Goal: Find contact information: Find contact information

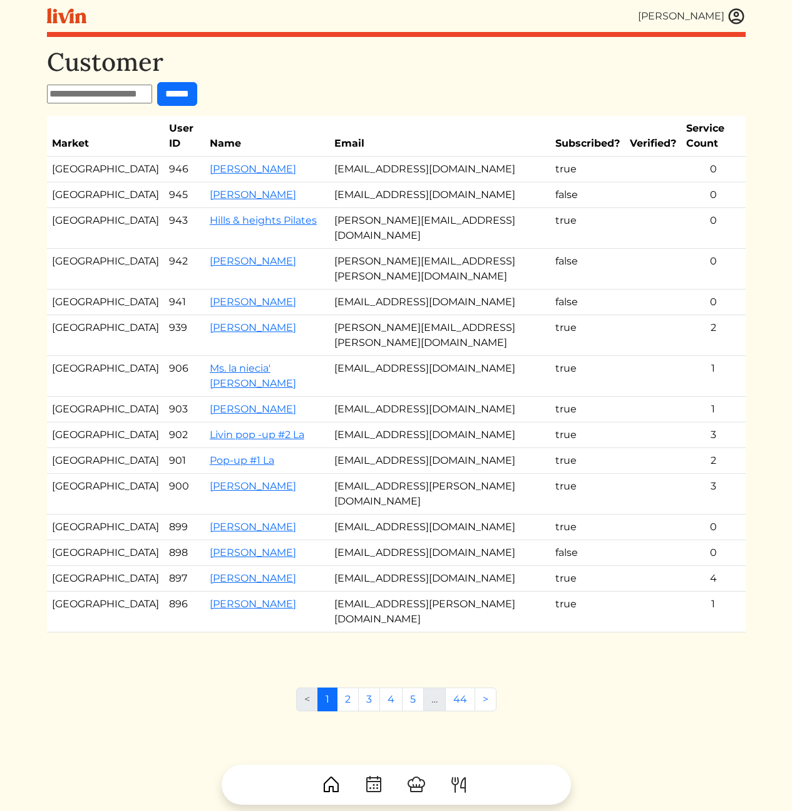
click at [205, 397] on td "[PERSON_NAME]" at bounding box center [267, 410] width 125 height 26
click at [210, 403] on link "[PERSON_NAME]" at bounding box center [253, 409] width 86 height 12
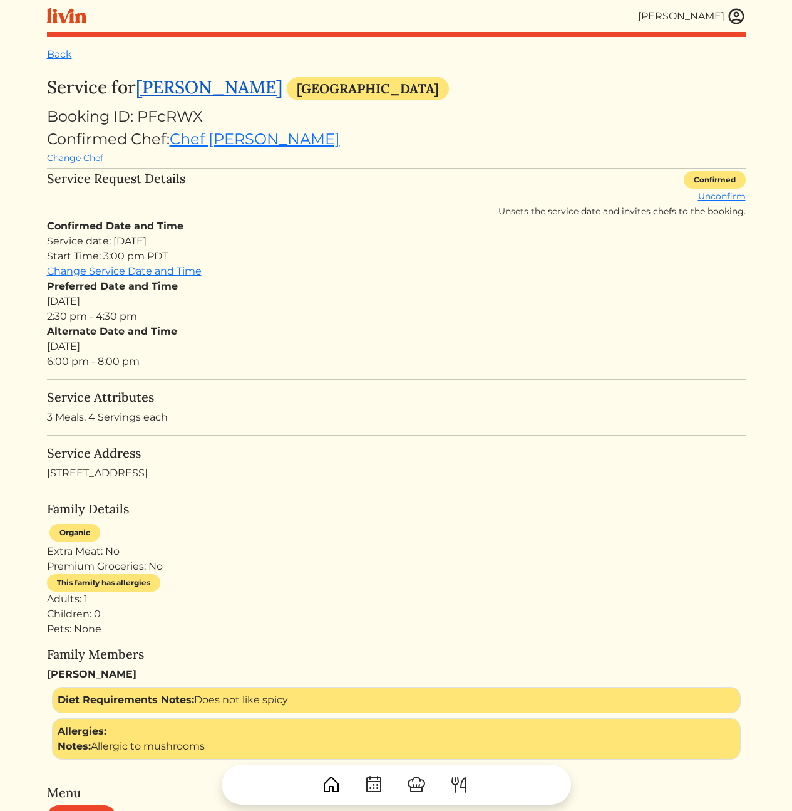
click at [198, 92] on link "[PERSON_NAME]" at bounding box center [209, 87] width 147 height 23
click at [346, 231] on div "Confirmed Date and Time Service date: Tue, Aug 19, 2025 Start Time: 3:00 pm PDT…" at bounding box center [396, 294] width 699 height 150
click at [227, 143] on link "Chef Courtney" at bounding box center [255, 139] width 170 height 18
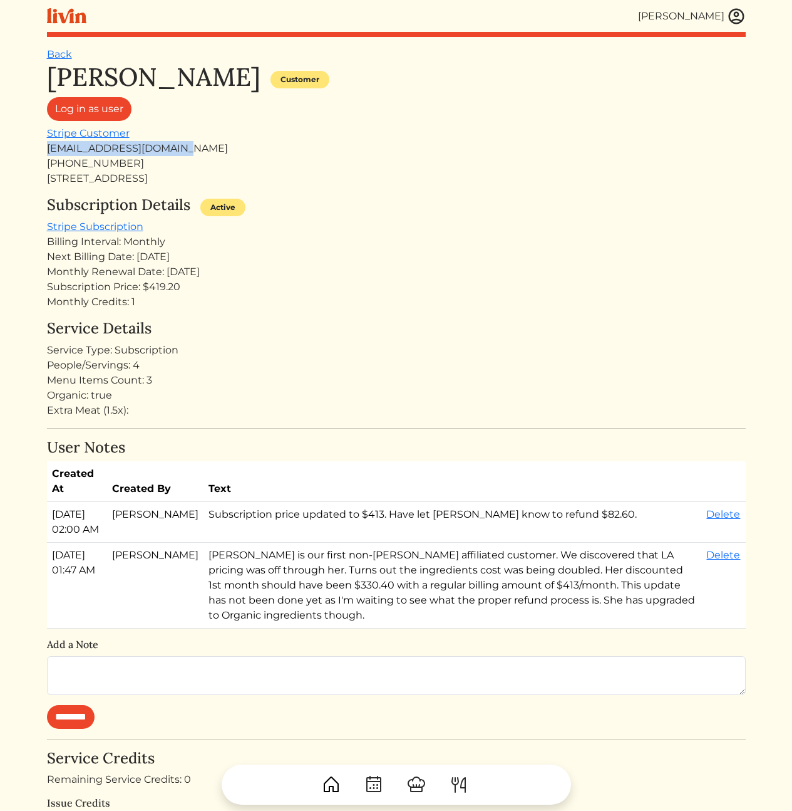
drag, startPoint x: 169, startPoint y: 148, endPoint x: 39, endPoint y: 148, distance: 130.3
click at [39, 148] on div "[PERSON_NAME] [PERSON_NAME] Log out Dashboard Services Upcoming Completed Reque…" at bounding box center [396, 594] width 714 height 1188
copy div "[EMAIL_ADDRESS][DOMAIN_NAME]"
click at [498, 159] on div "[PHONE_NUMBER]" at bounding box center [396, 163] width 699 height 15
click at [350, 193] on div "[PERSON_NAME] Customer Log in as user Stripe Customer [EMAIL_ADDRESS][DOMAIN_NA…" at bounding box center [396, 595] width 699 height 1066
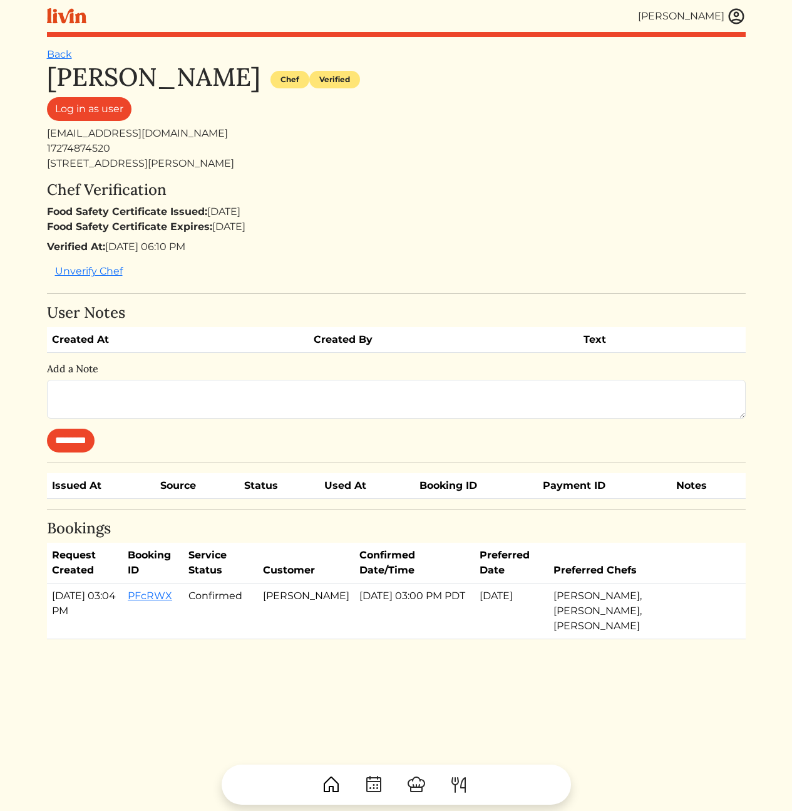
click at [454, 221] on div "Food Safety Certificate Issued: Sep 08, 2021 Food Safety Certificate Expires: S…" at bounding box center [396, 219] width 699 height 30
